Goal: Transaction & Acquisition: Download file/media

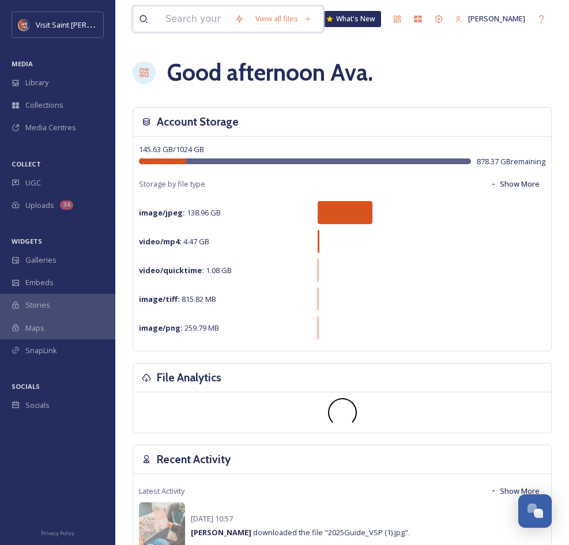
click at [229, 17] on input at bounding box center [194, 18] width 69 height 25
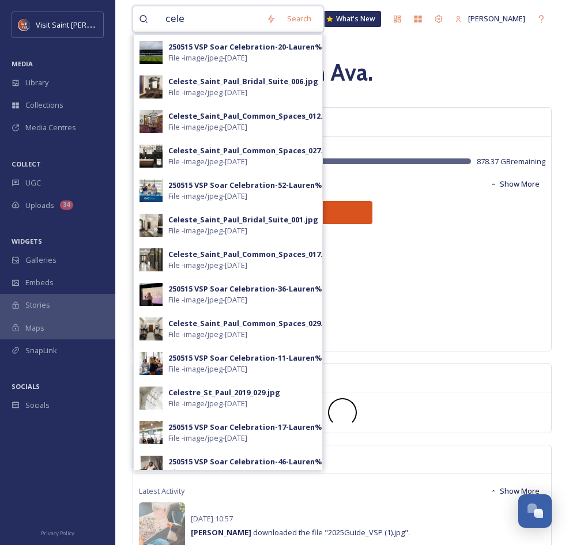
type input "cele"
click at [240, 124] on span "File - image/jpeg - [DATE]" at bounding box center [207, 127] width 79 height 11
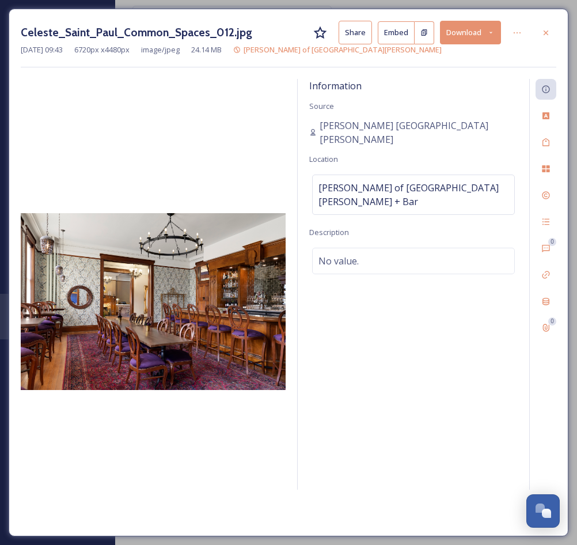
click at [553, 36] on div at bounding box center [546, 32] width 21 height 21
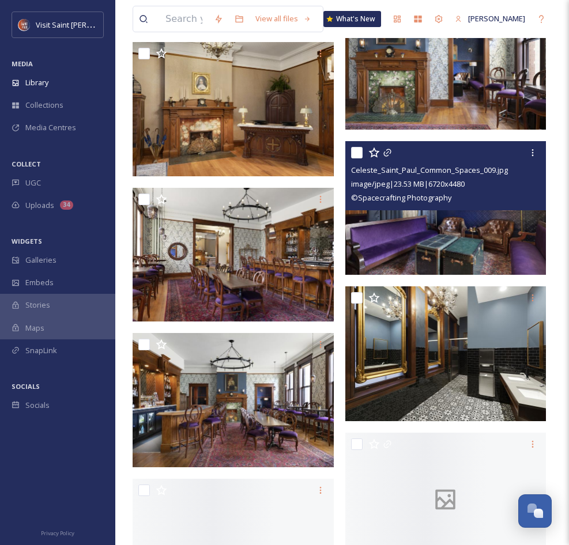
scroll to position [2431, 0]
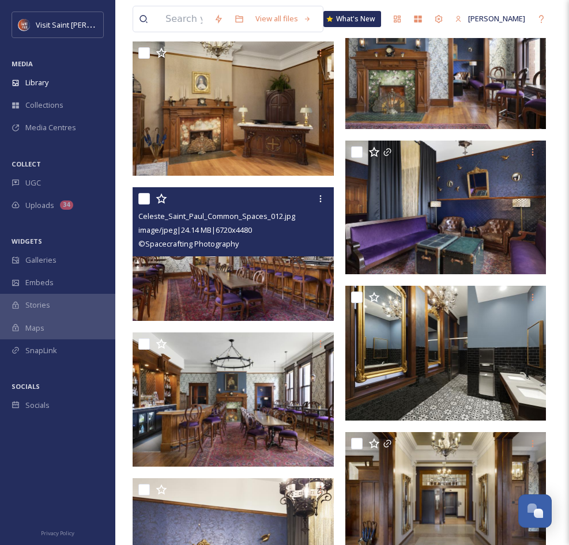
click at [322, 196] on icon at bounding box center [320, 198] width 9 height 9
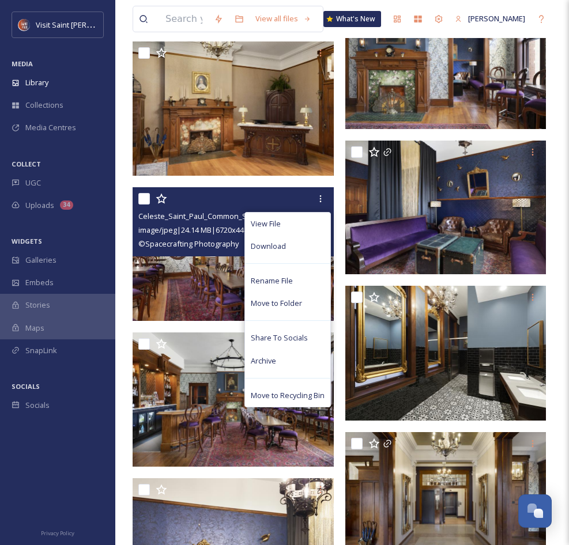
click at [299, 254] on div "Download" at bounding box center [287, 246] width 85 height 22
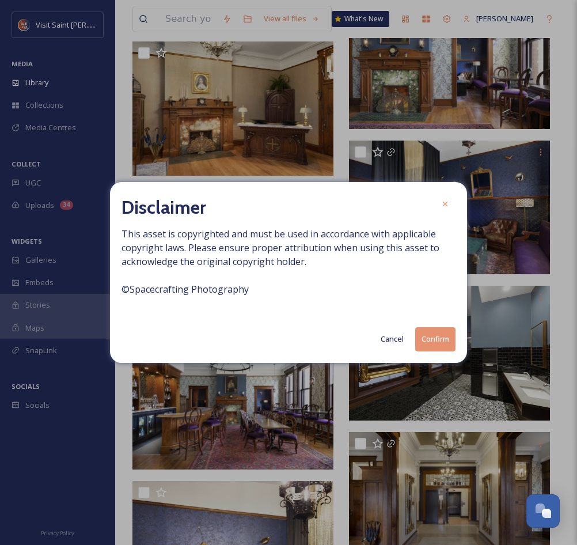
click at [428, 343] on button "Confirm" at bounding box center [435, 339] width 40 height 24
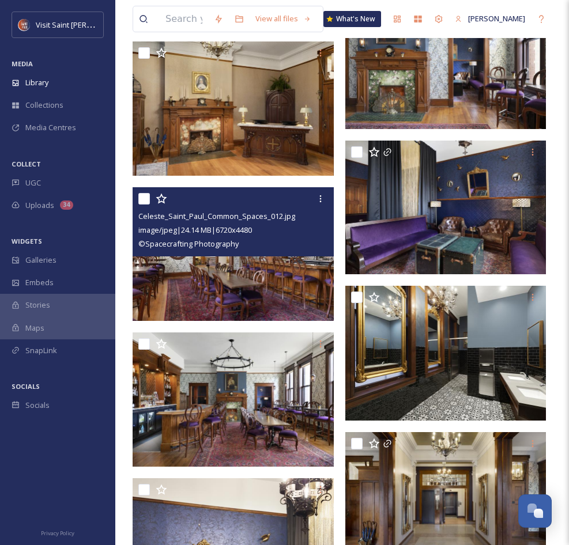
click at [320, 200] on icon at bounding box center [320, 198] width 9 height 9
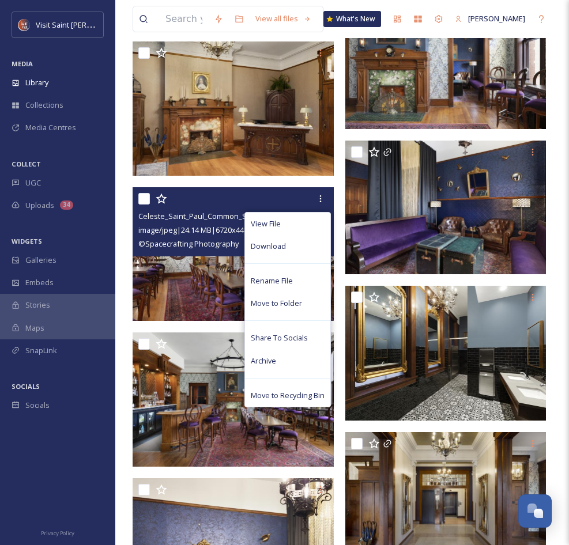
click at [302, 249] on div "Download" at bounding box center [287, 246] width 85 height 22
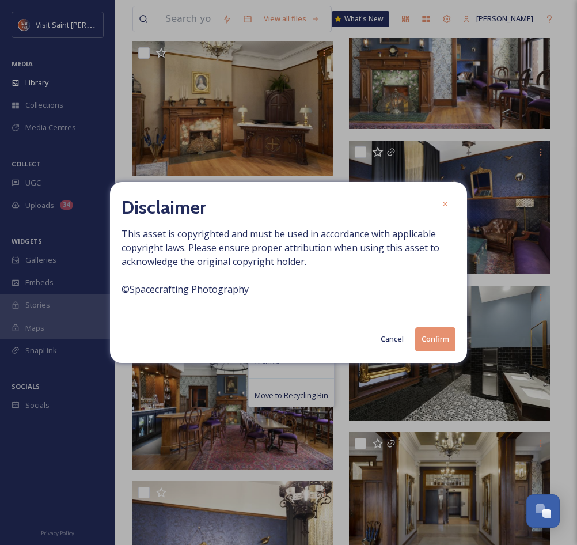
click at [434, 336] on button "Confirm" at bounding box center [435, 339] width 40 height 24
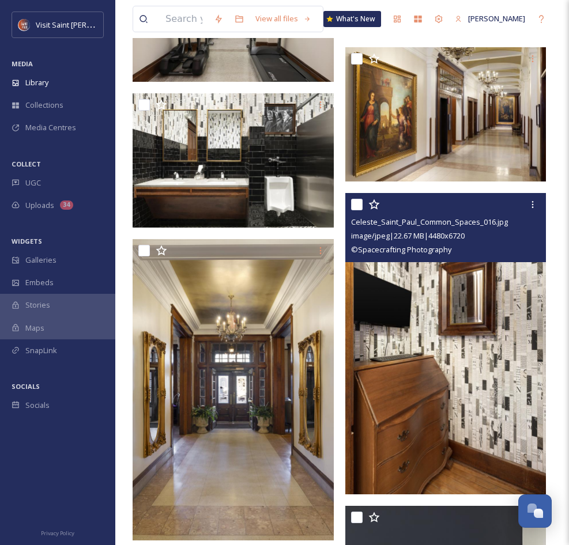
scroll to position [3123, 0]
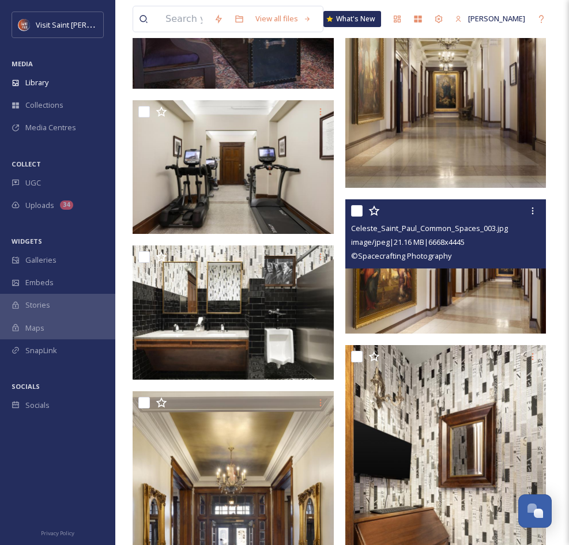
click at [534, 205] on div at bounding box center [532, 210] width 21 height 21
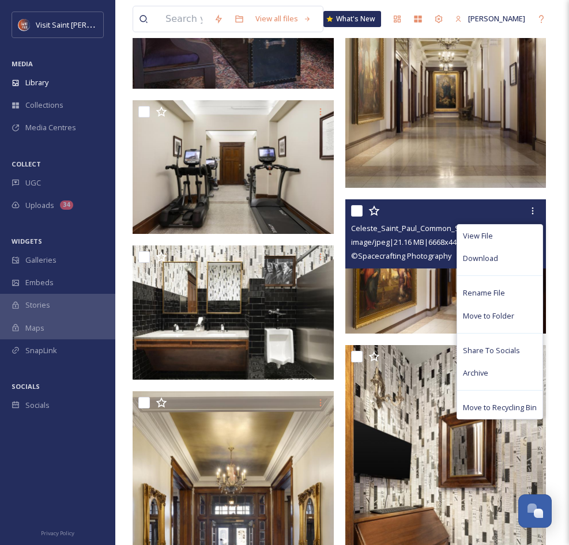
click at [505, 262] on div "Download" at bounding box center [499, 258] width 85 height 22
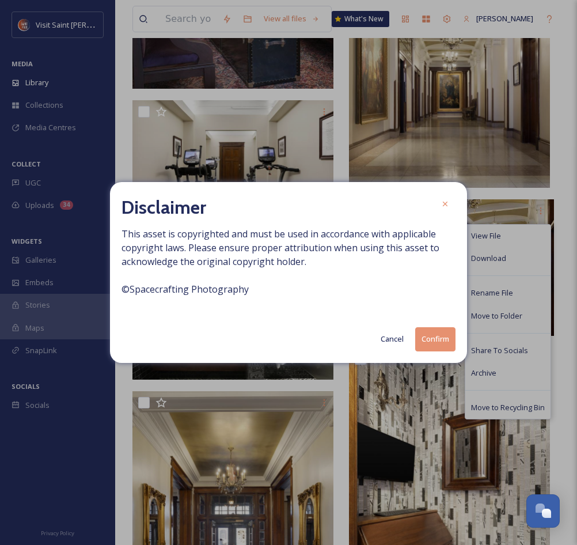
click at [440, 332] on button "Confirm" at bounding box center [435, 339] width 40 height 24
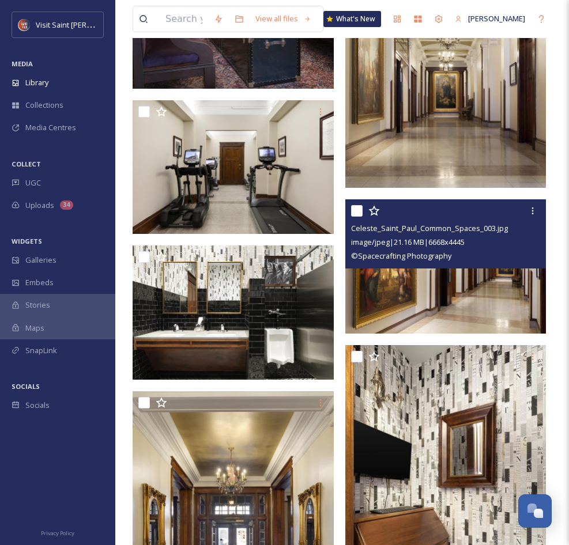
click at [532, 206] on icon at bounding box center [532, 210] width 9 height 9
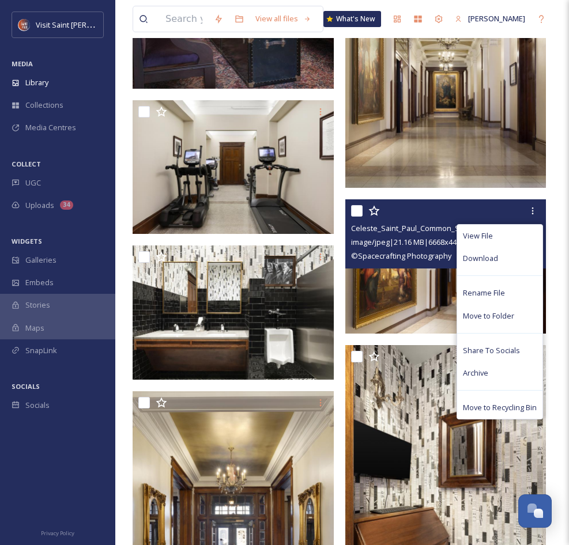
click at [517, 259] on div "Download" at bounding box center [499, 258] width 85 height 22
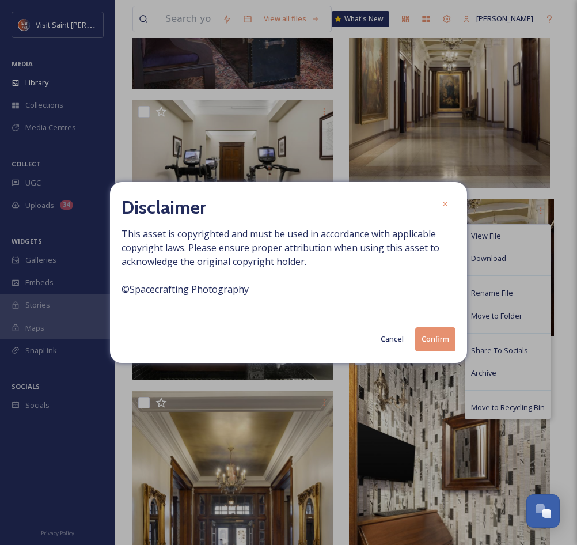
click at [442, 332] on button "Confirm" at bounding box center [435, 339] width 40 height 24
